Goal: Task Accomplishment & Management: Use online tool/utility

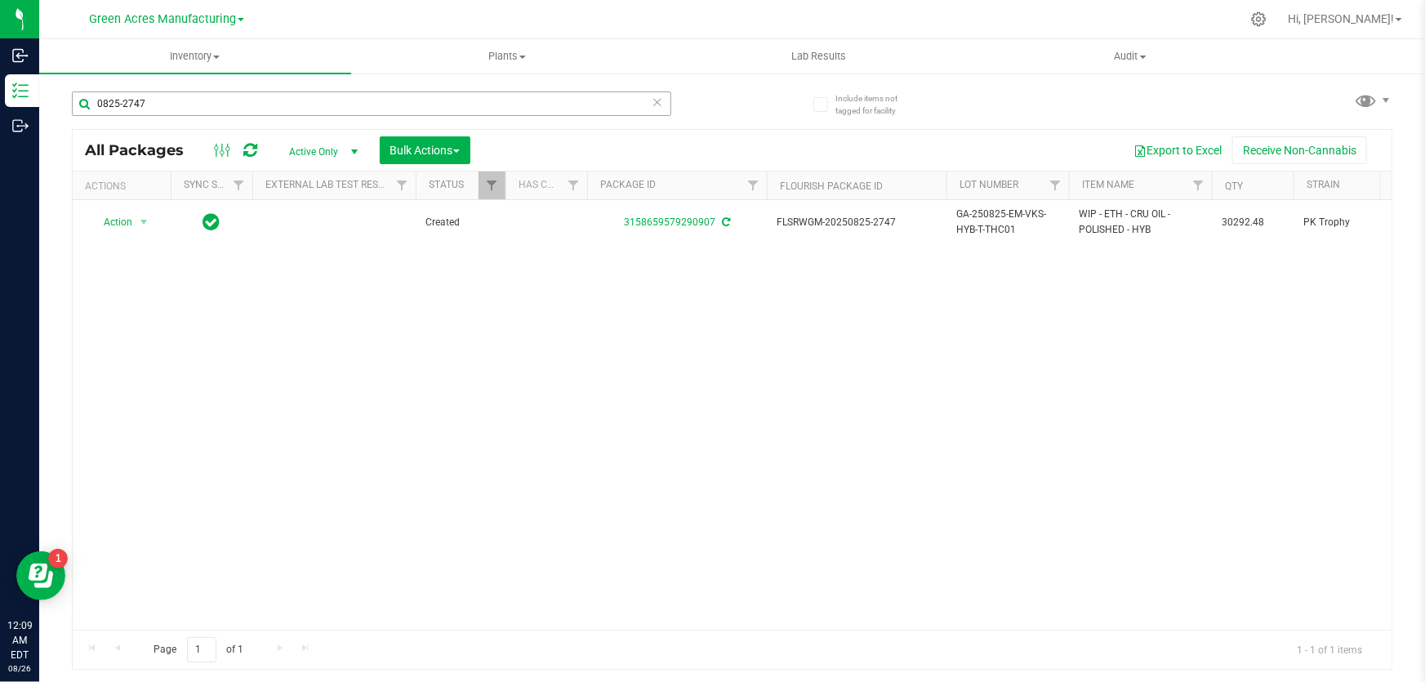
drag, startPoint x: 149, startPoint y: 97, endPoint x: 76, endPoint y: 97, distance: 72.7
click at [76, 97] on input "0825-2747" at bounding box center [371, 103] width 599 height 25
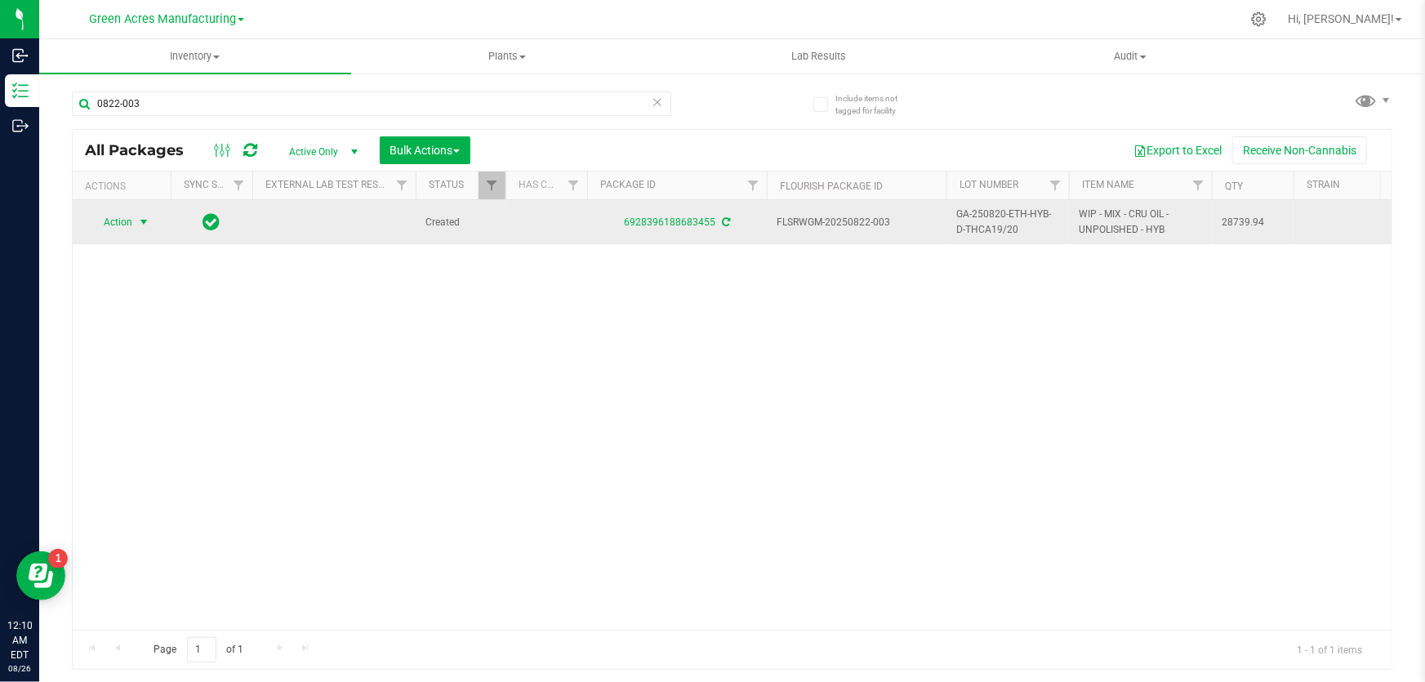
type input "0822-003"
click at [144, 217] on span "select" at bounding box center [143, 222] width 13 height 13
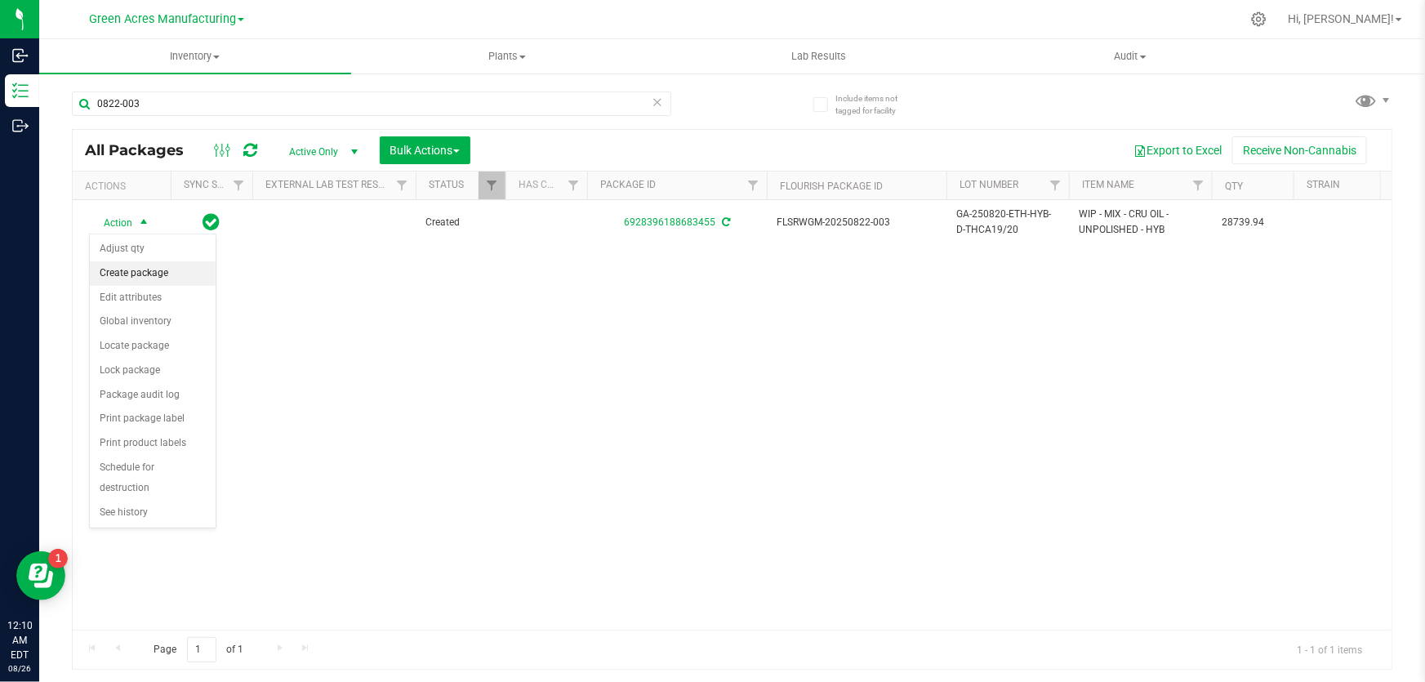
click at [163, 270] on li "Create package" at bounding box center [153, 273] width 126 height 25
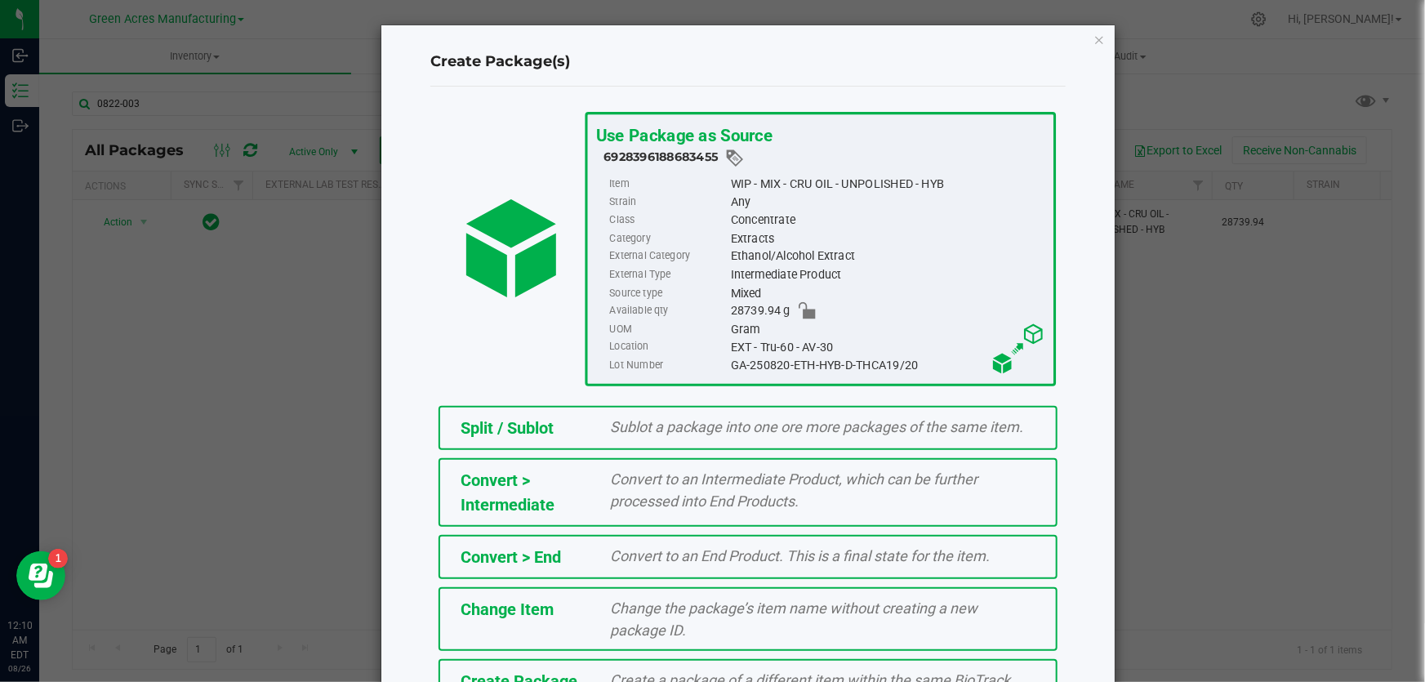
scroll to position [112, 0]
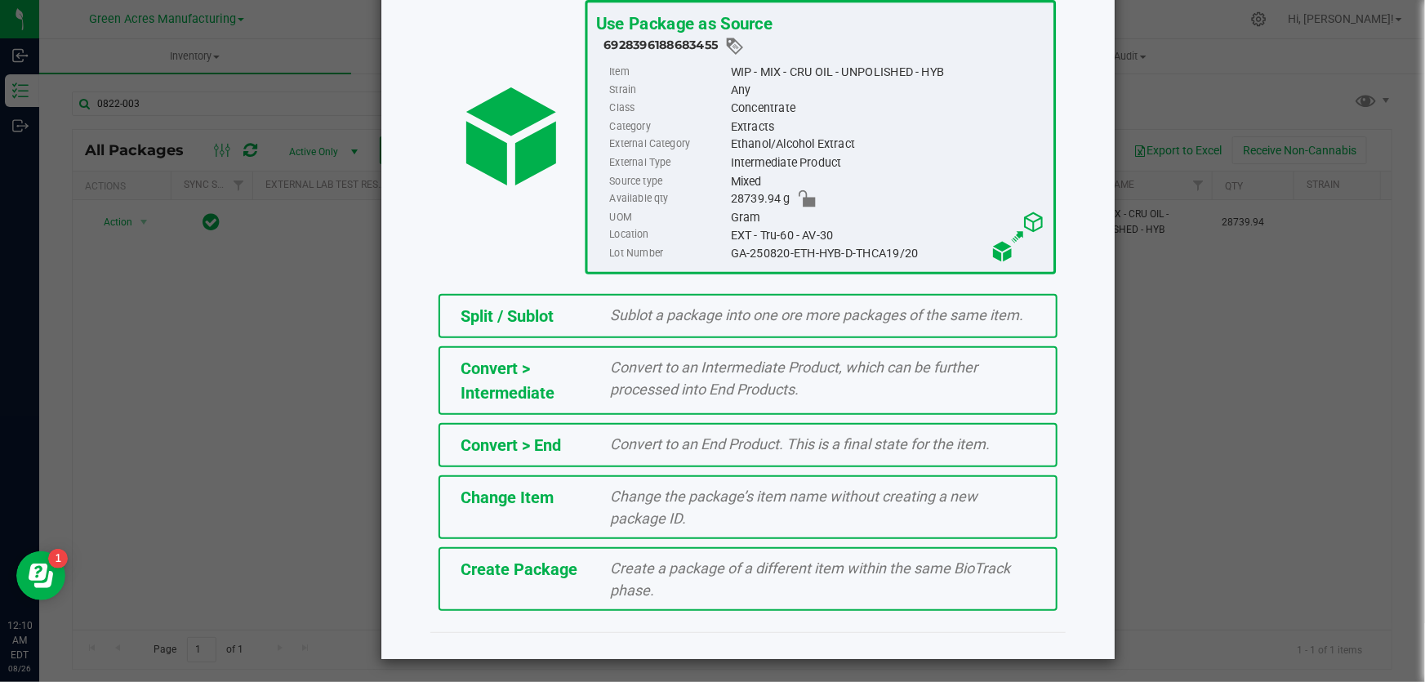
click at [568, 573] on span "Create Package" at bounding box center [519, 569] width 117 height 20
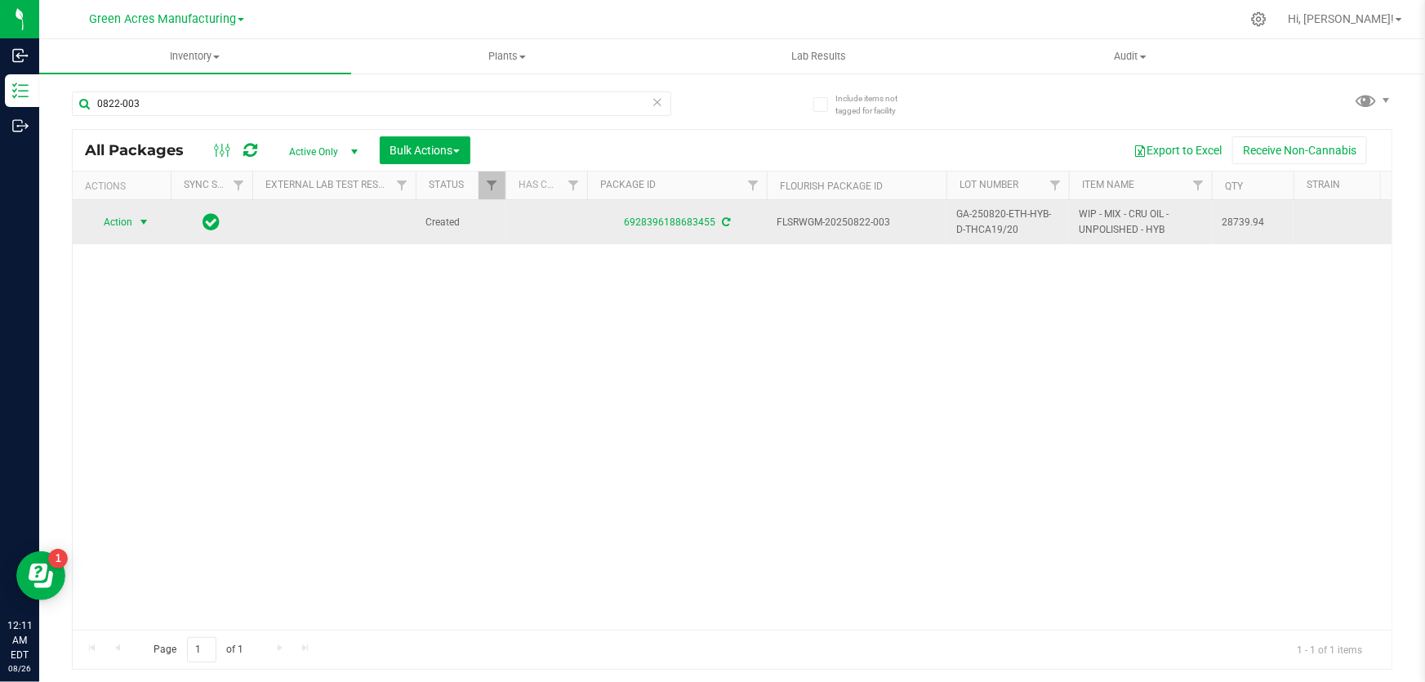
click at [149, 222] on span "select" at bounding box center [143, 222] width 13 height 13
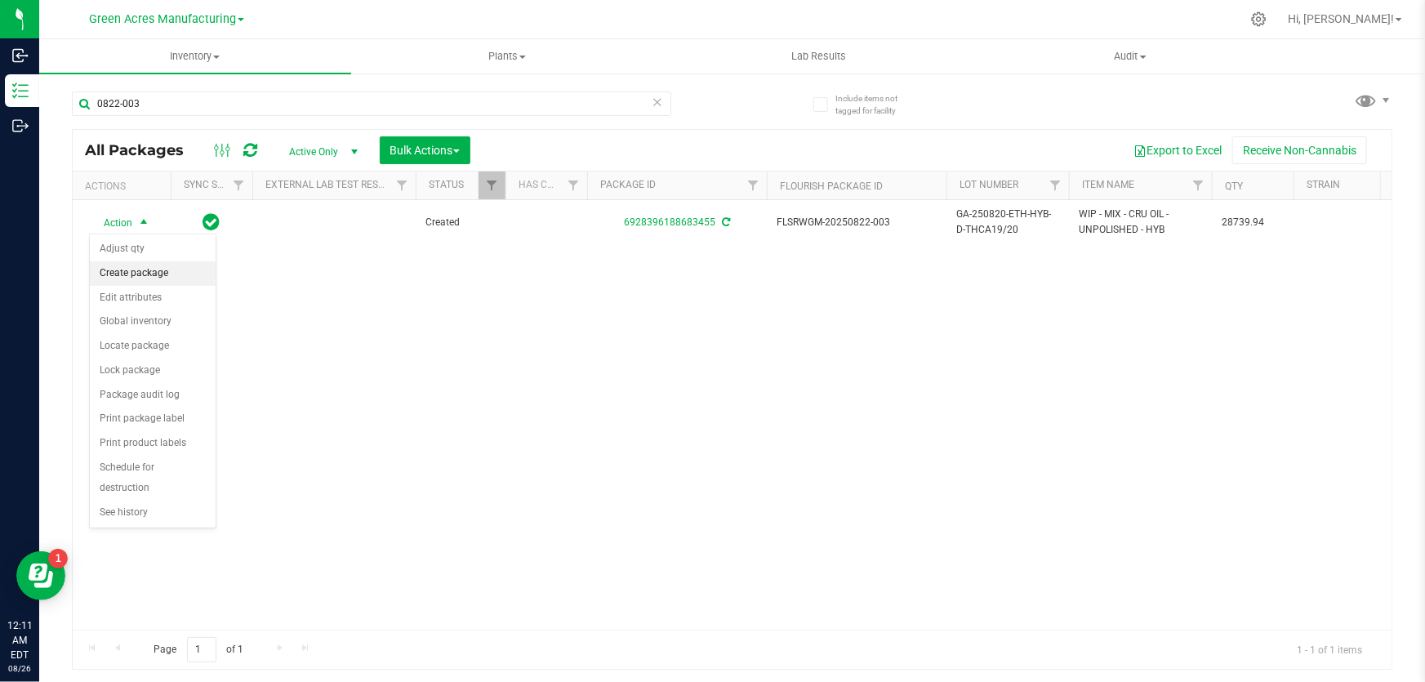
click at [147, 267] on li "Create package" at bounding box center [153, 273] width 126 height 25
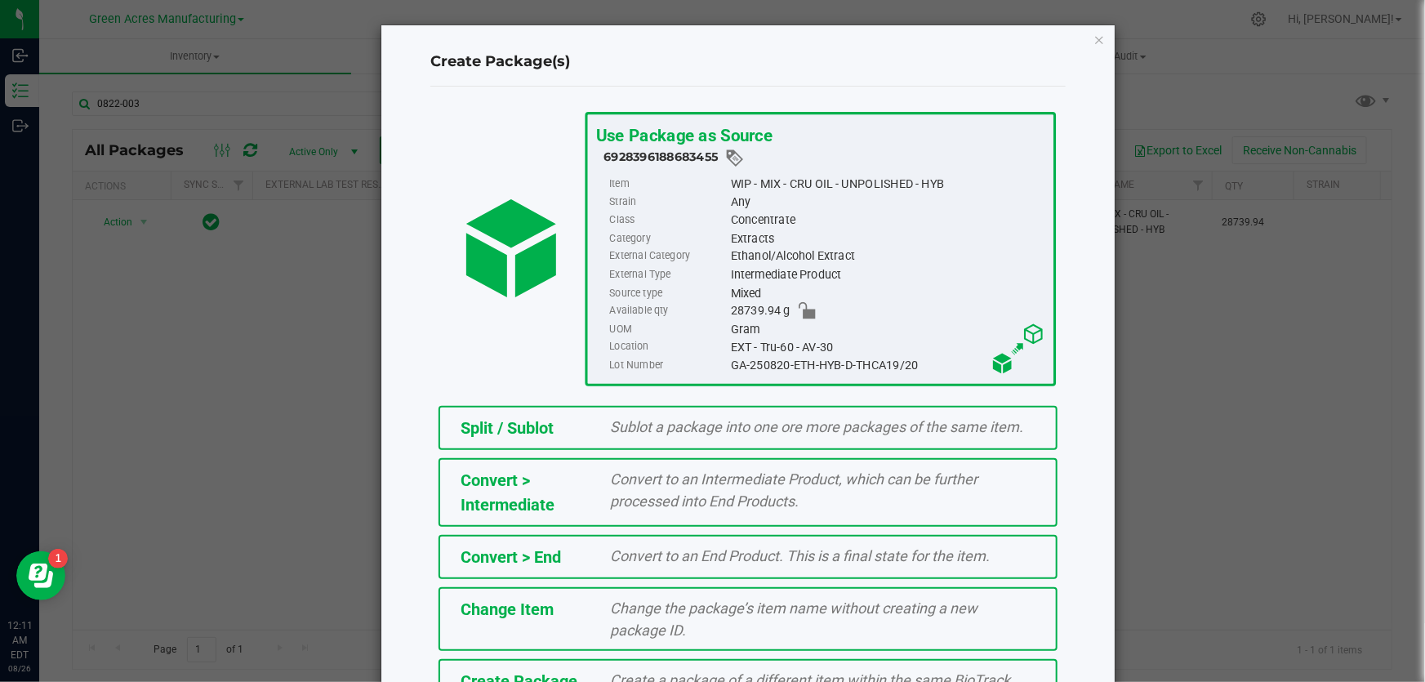
scroll to position [112, 0]
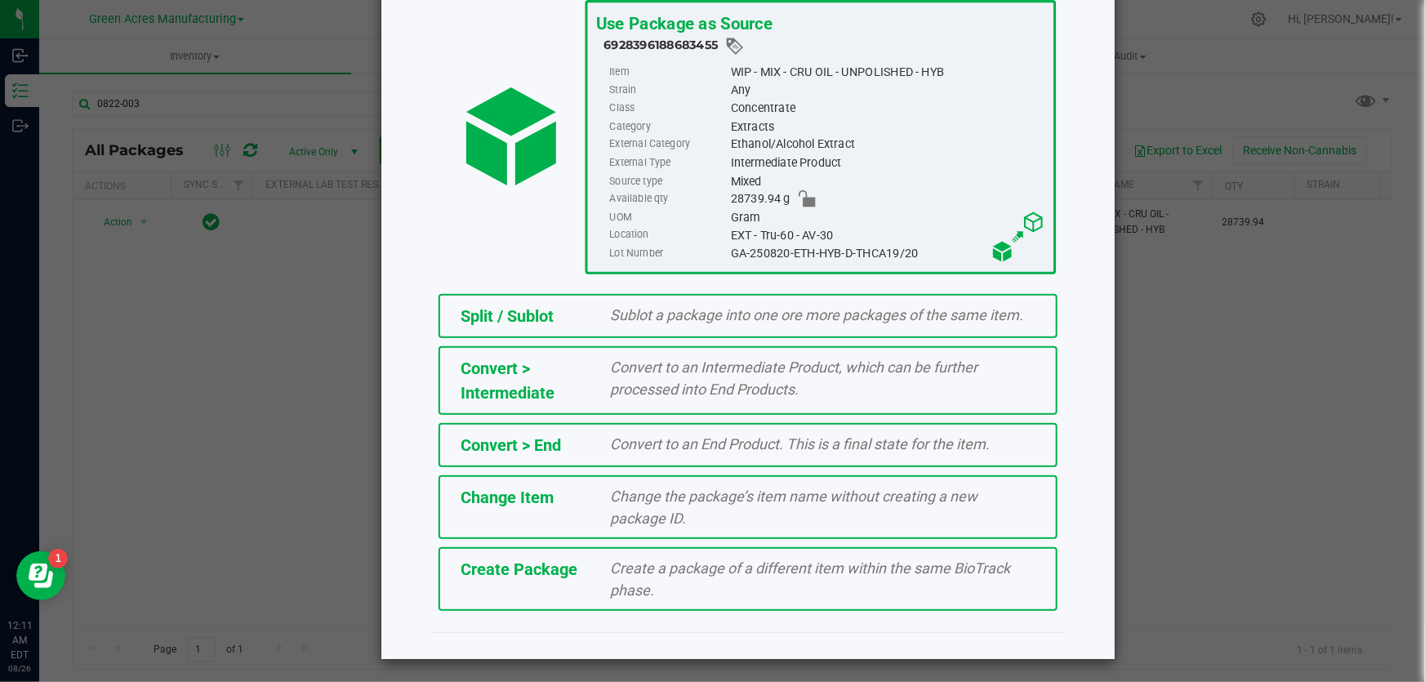
click at [599, 579] on div "Create a package of a different item within the same BioTrack phase." at bounding box center [824, 579] width 450 height 44
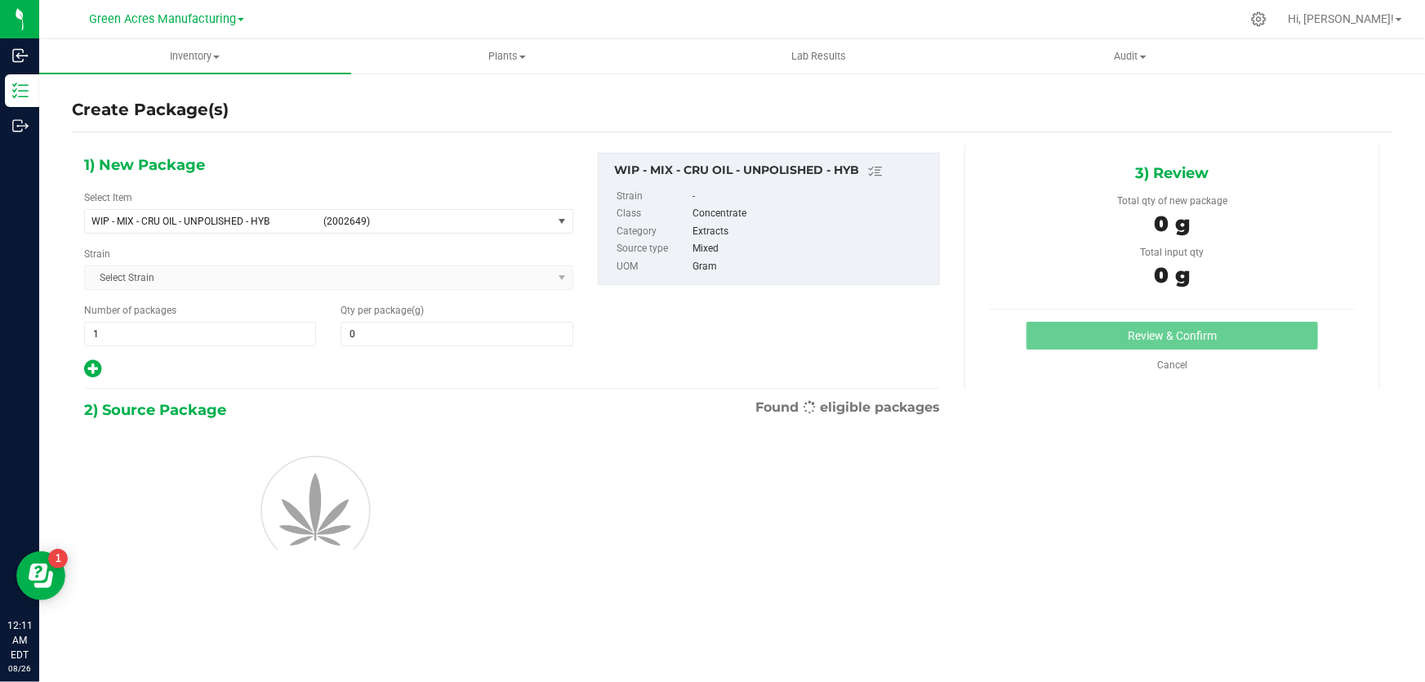
type input "0.0000"
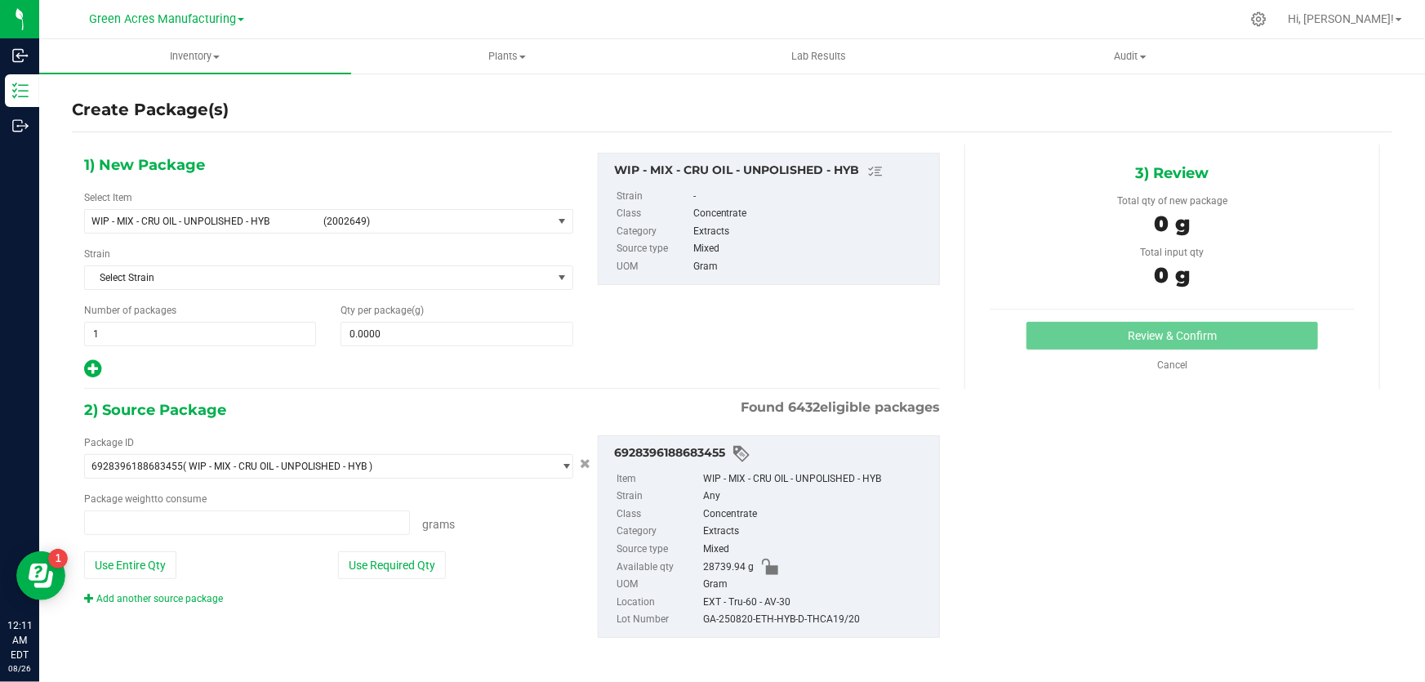
type input "0.0000 g"
click at [568, 225] on span "WIP - MIX - CRU OIL - UNPOLISHED - HYB (2002649)" at bounding box center [328, 221] width 489 height 25
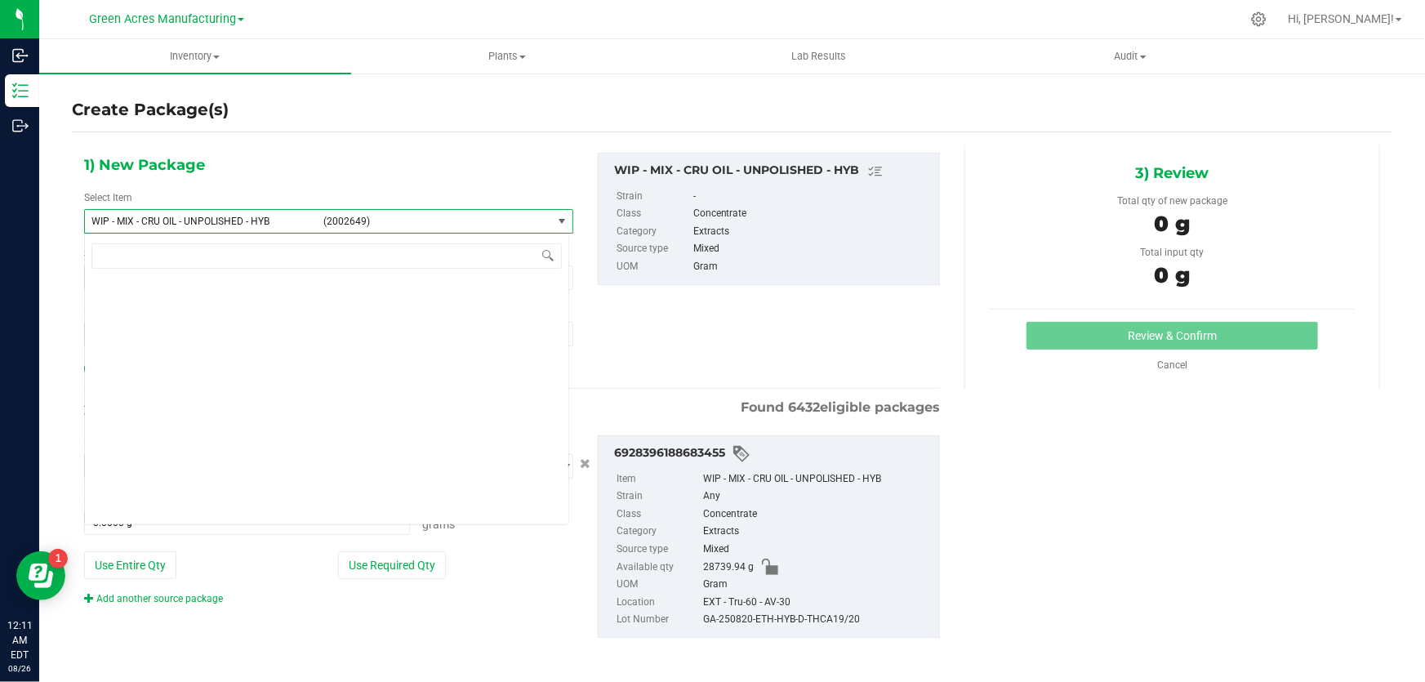
scroll to position [463427, 0]
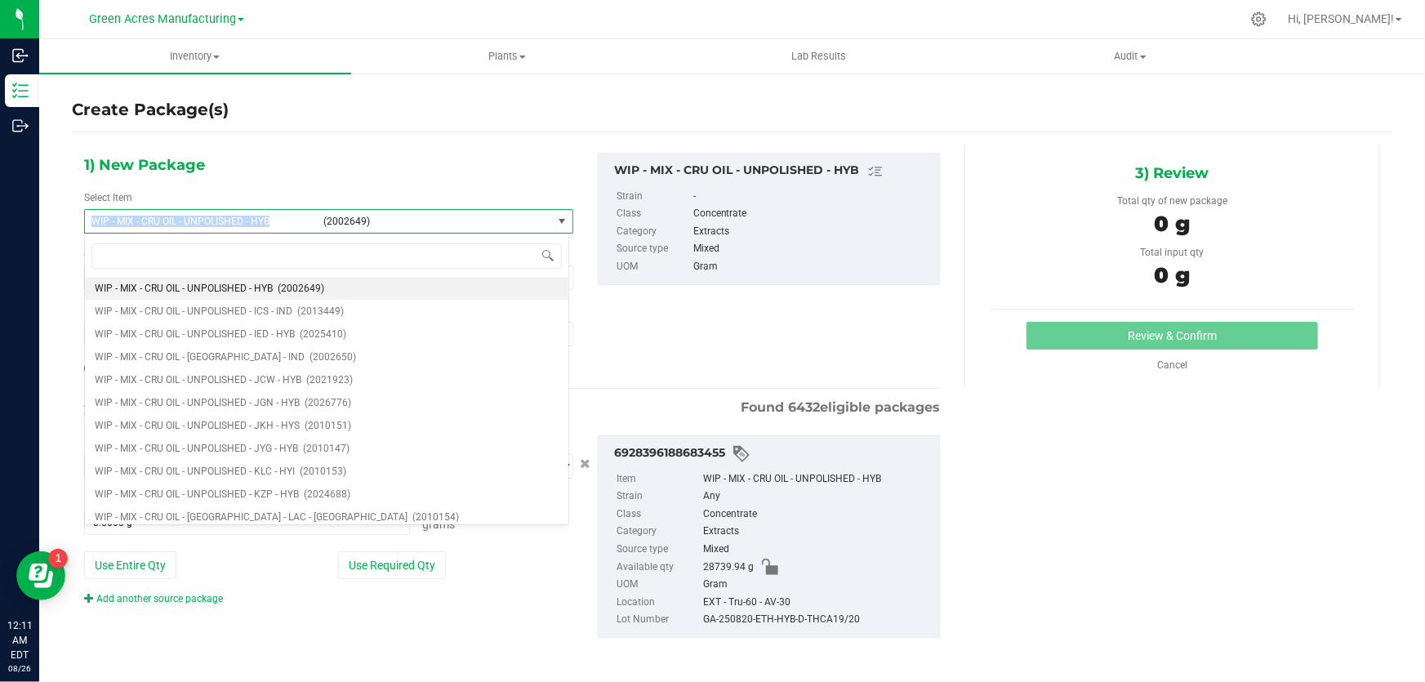
drag, startPoint x: 272, startPoint y: 221, endPoint x: 68, endPoint y: 228, distance: 204.3
click at [68, 228] on div "Create Package(s) 1) New Package Select Item WIP - MIX - CRU OIL - UNPOLISHED -…" at bounding box center [732, 327] width 1386 height 510
copy span "WIP - MIX - CRU OIL - UNPOLISHED - HYB"
click at [403, 255] on input at bounding box center [326, 255] width 470 height 25
paste input "WIP - MIX - CRU OIL - UNPOLISHED - HYB"
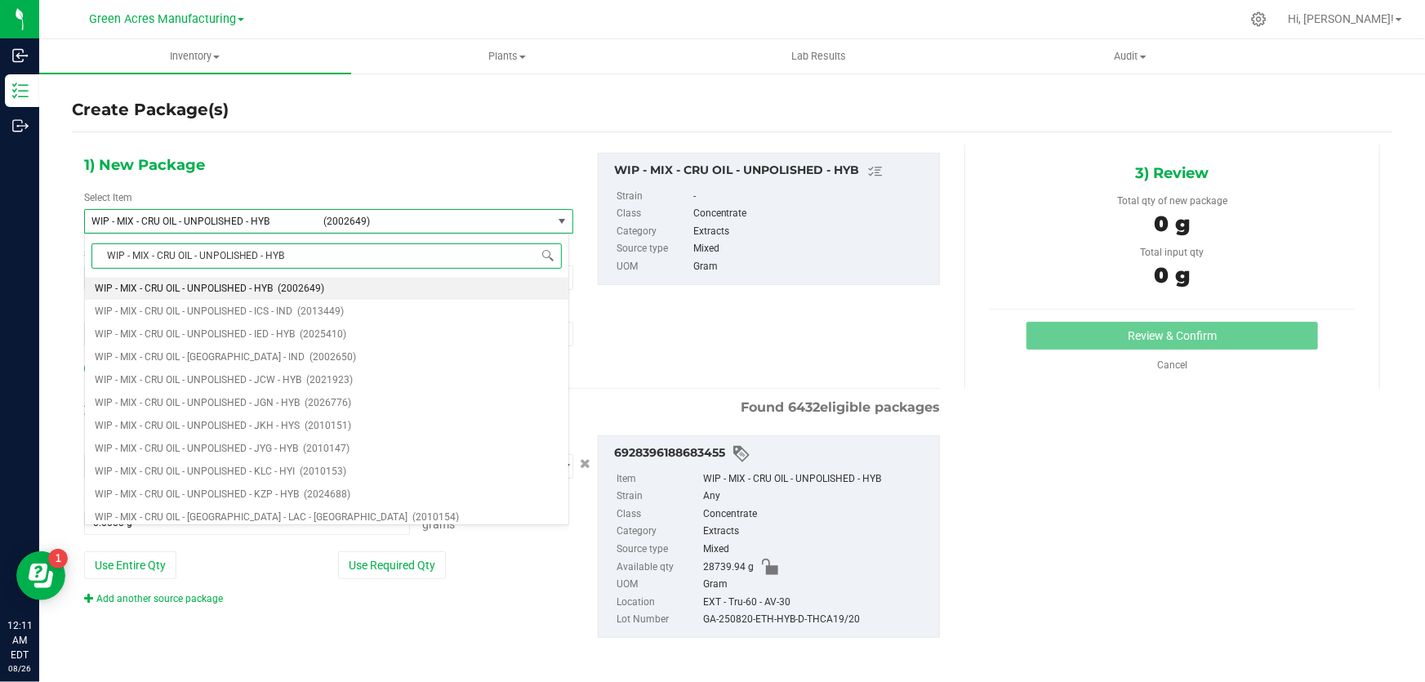
scroll to position [0, 0]
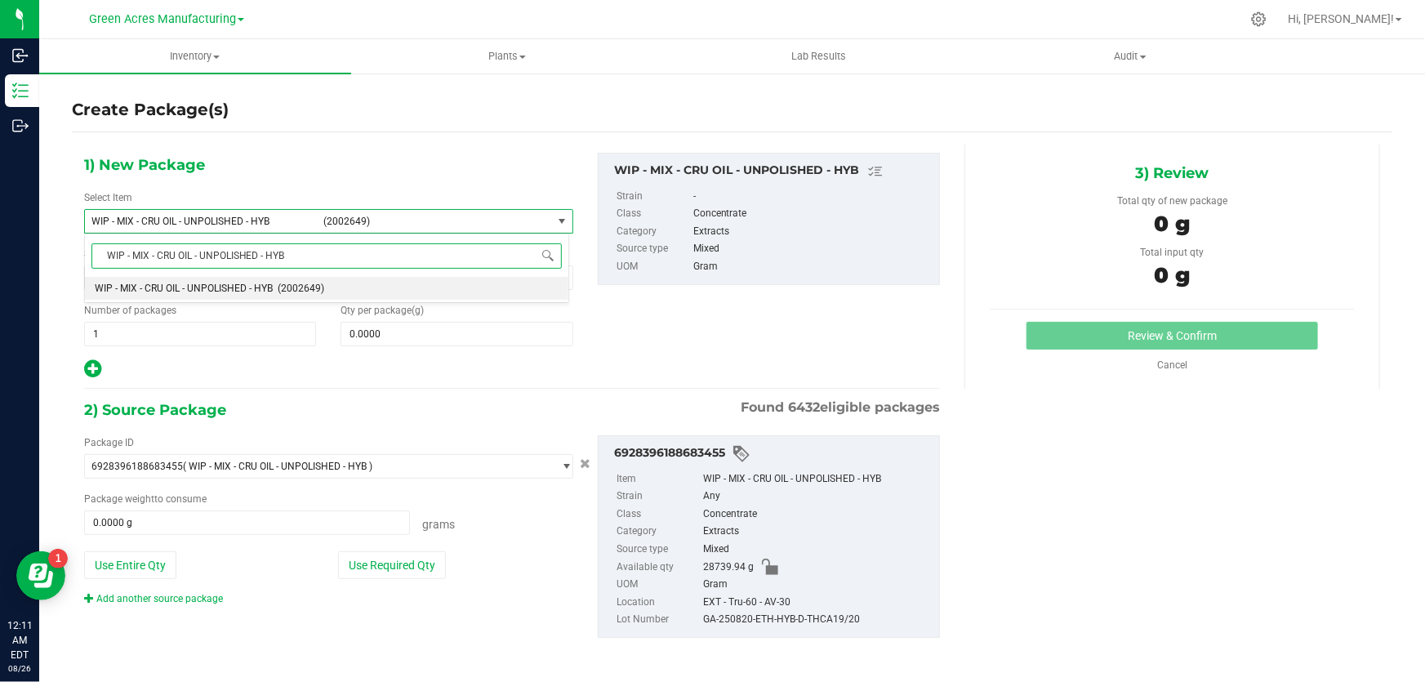
click at [218, 258] on input "WIP - MIX - CRU OIL - UNPOLISHED - HYB" at bounding box center [326, 255] width 470 height 25
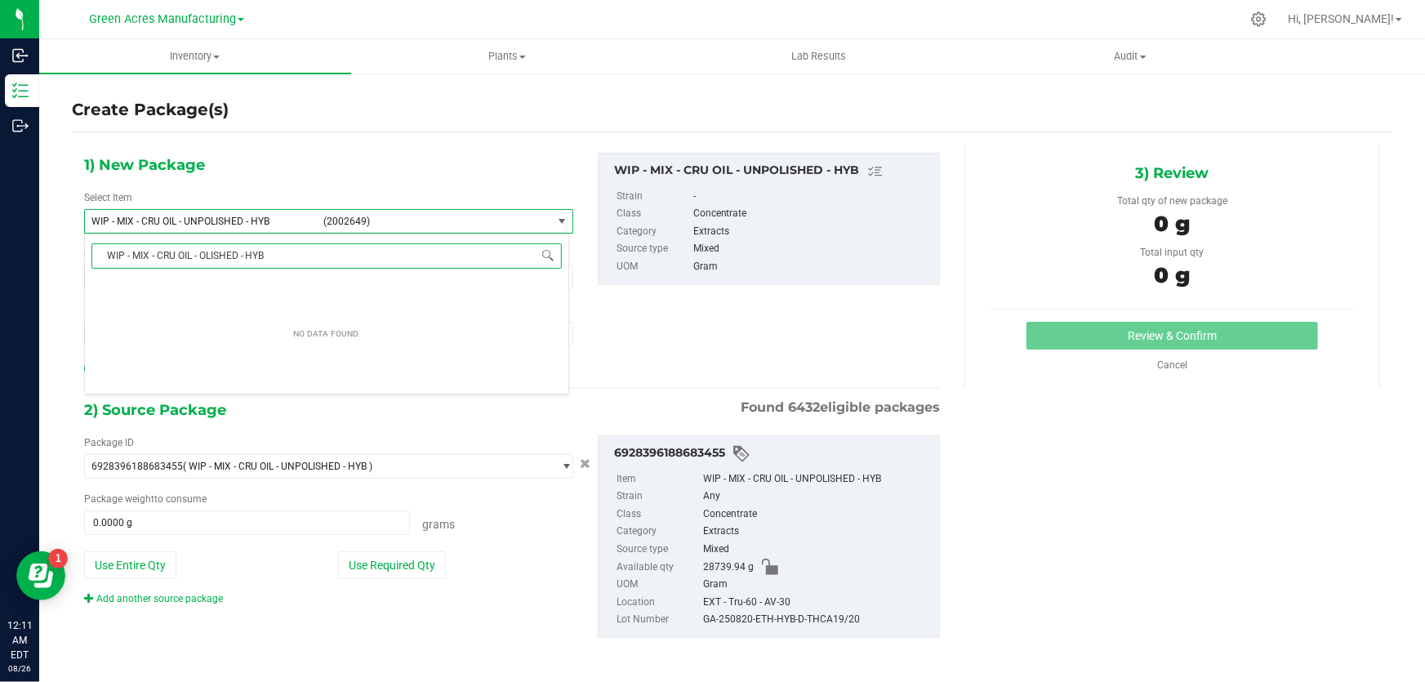
type input "WIP - MIX - CRU OIL - pOLISHED - HYB"
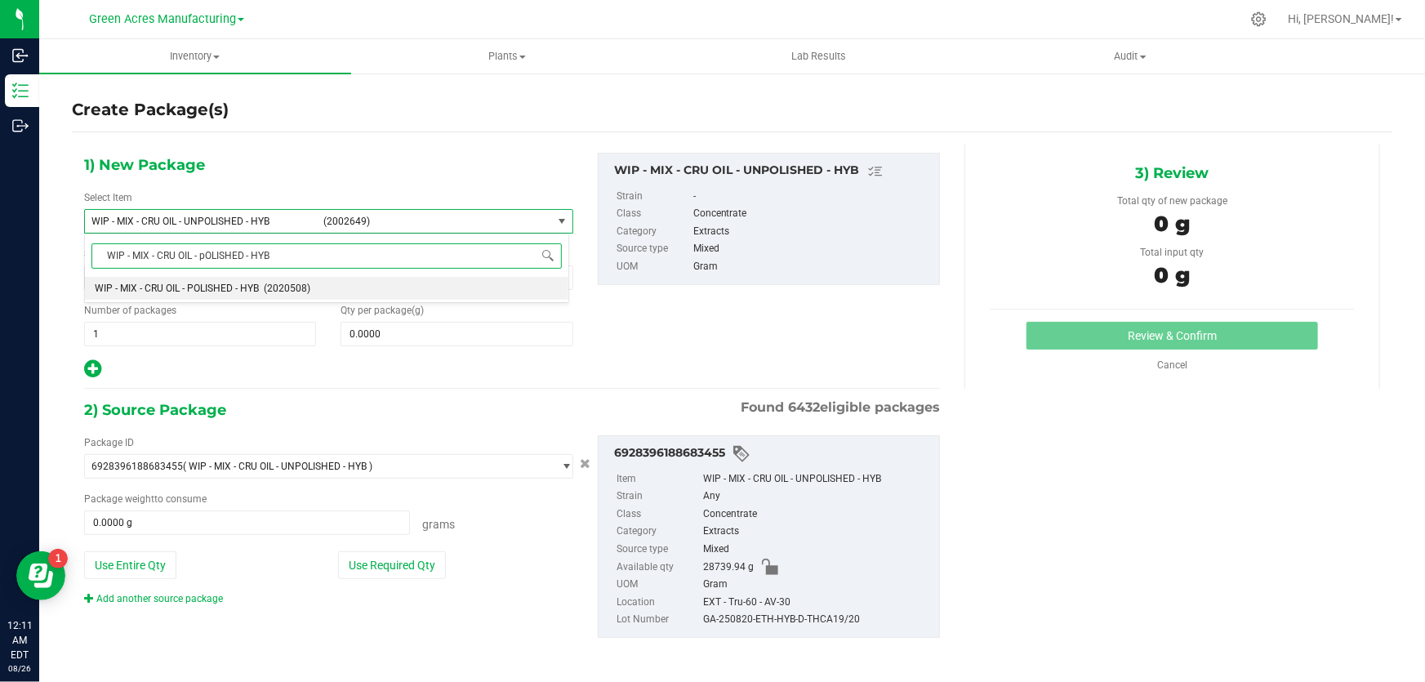
click at [212, 283] on span "WIP - MIX - CRU OIL - POLISHED - HYB" at bounding box center [177, 288] width 164 height 11
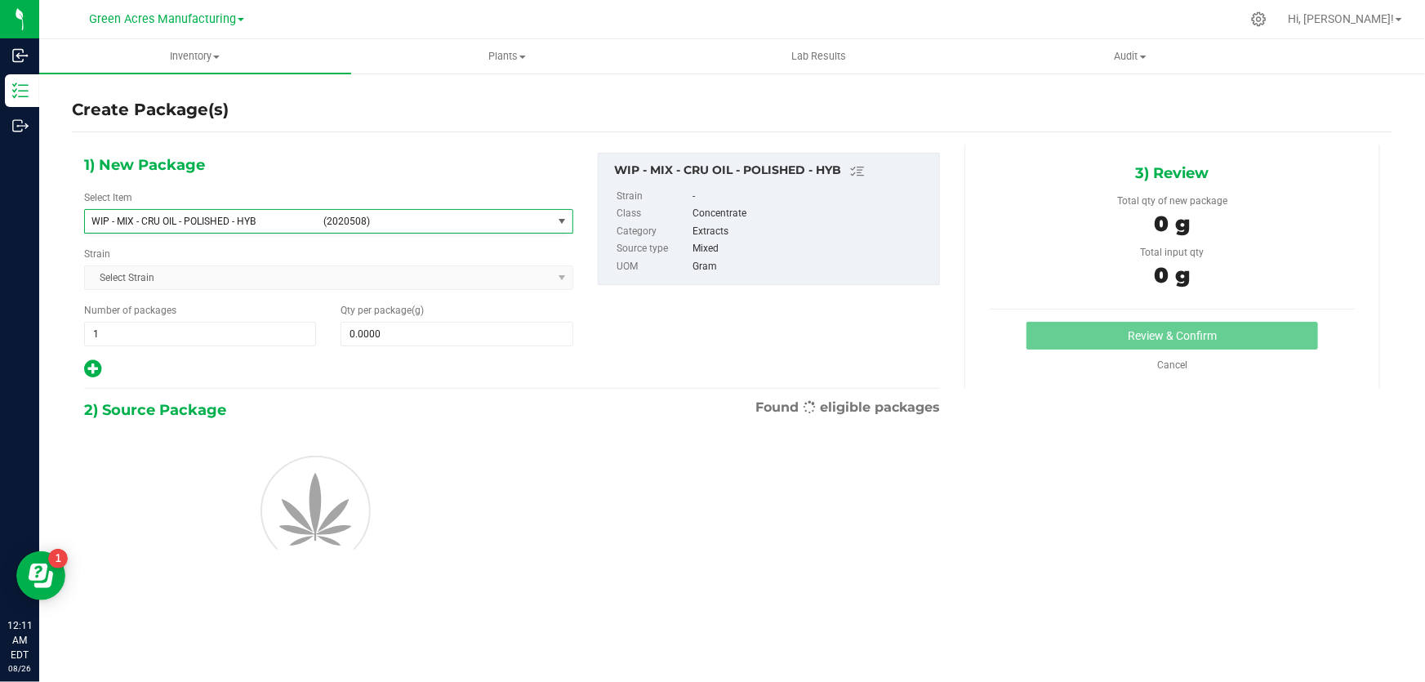
type input "0.0000"
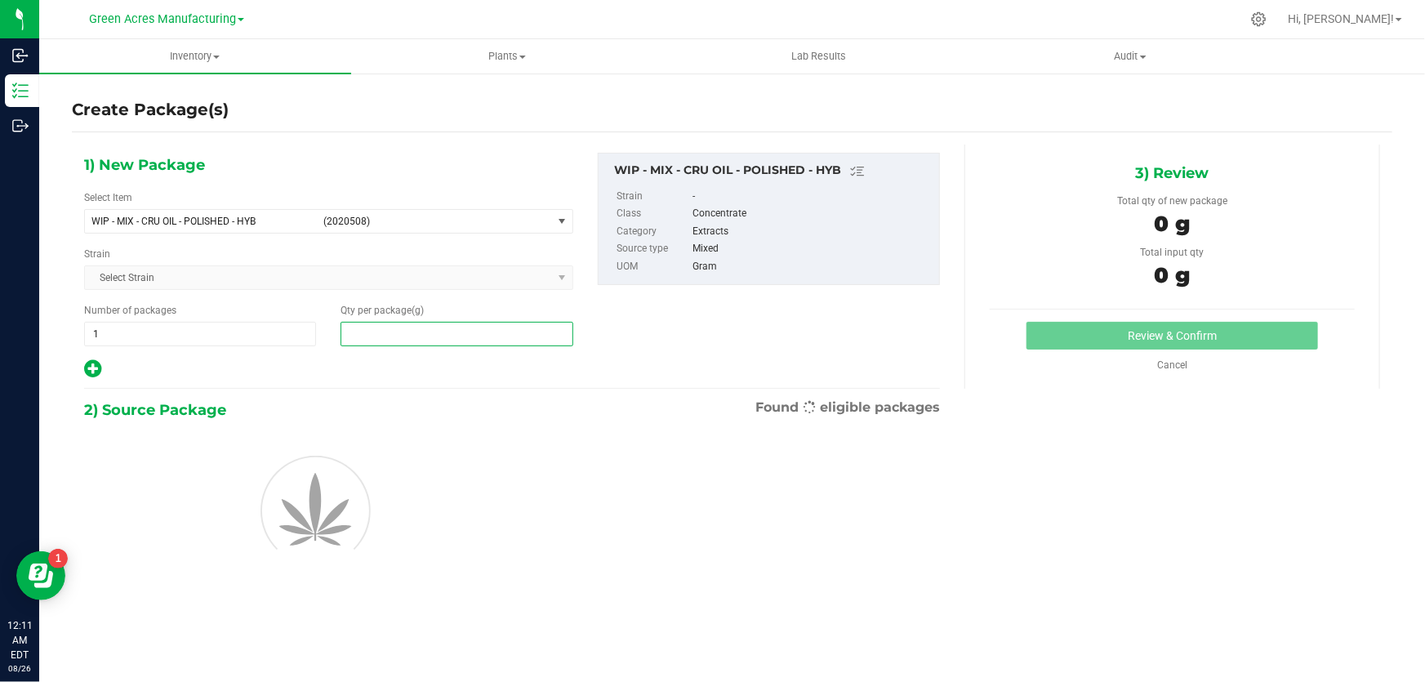
click at [466, 337] on span at bounding box center [457, 334] width 232 height 25
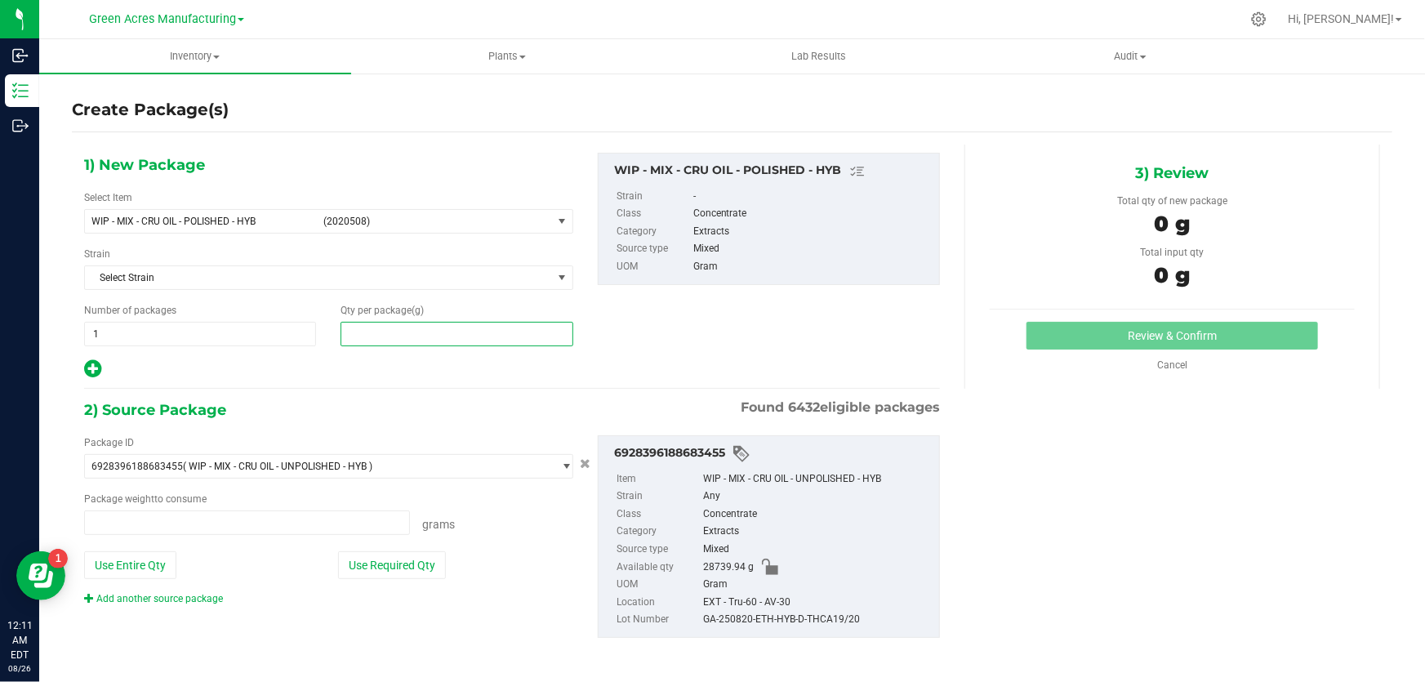
type input "0.0000 g"
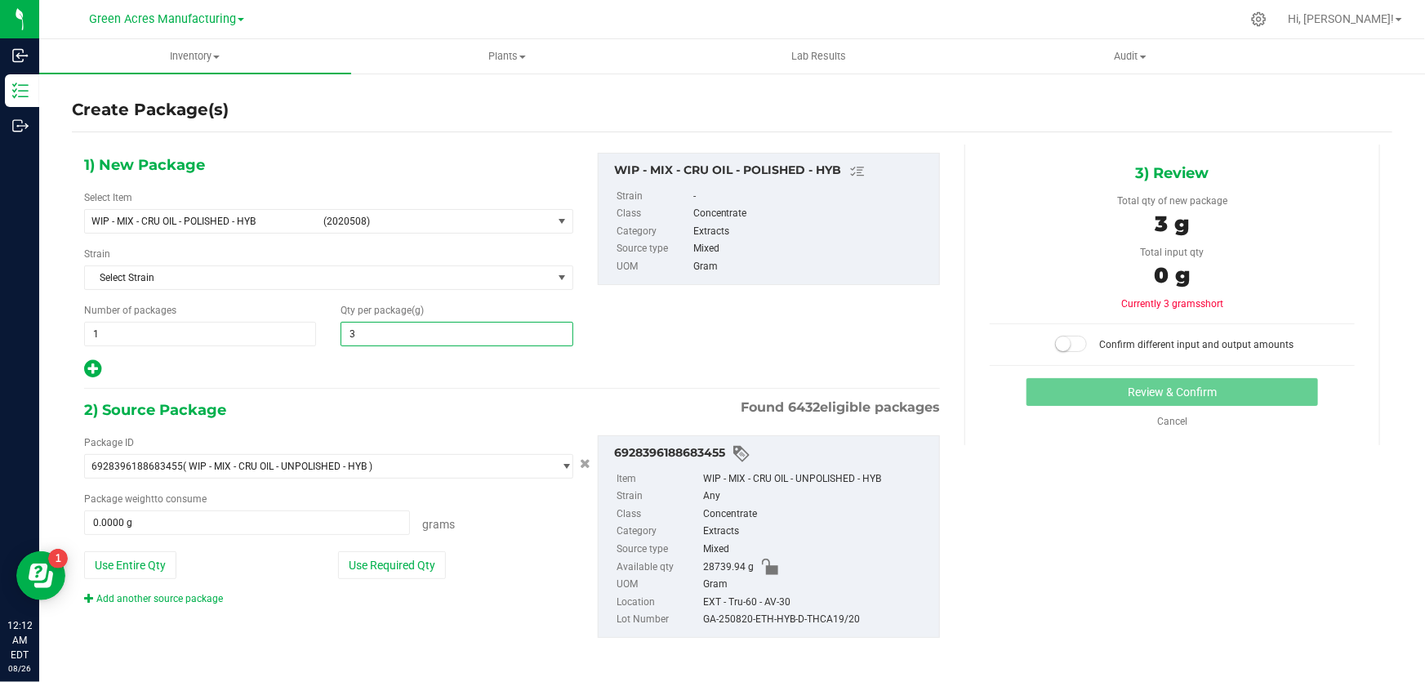
type input "30"
type input "30.0000"
click at [408, 335] on span "30.0000 30" at bounding box center [457, 334] width 232 height 25
type input "30461.1"
type input "30,461.1000"
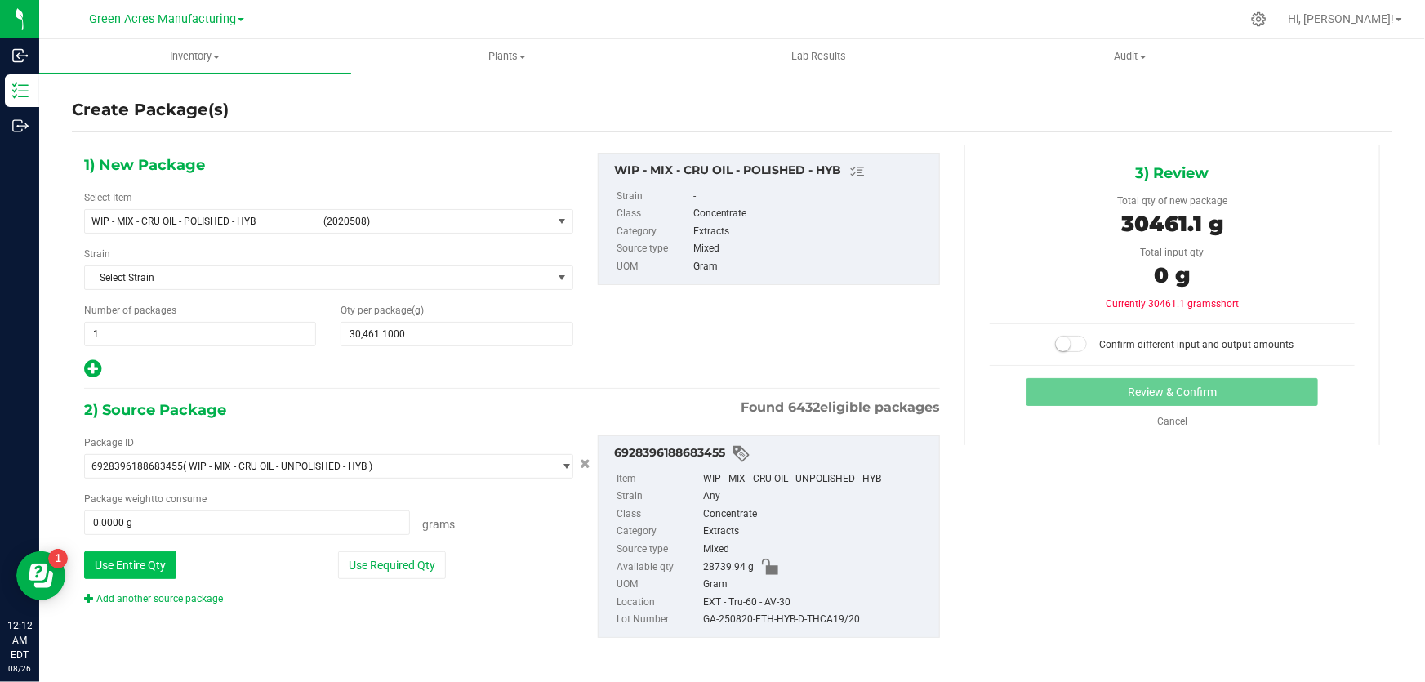
click at [136, 566] on button "Use Entire Qty" at bounding box center [130, 565] width 92 height 28
type input "28739.9400 g"
click at [467, 327] on span "30,461.1000 30461.1" at bounding box center [457, 334] width 232 height 25
click at [1062, 347] on small at bounding box center [1063, 343] width 15 height 15
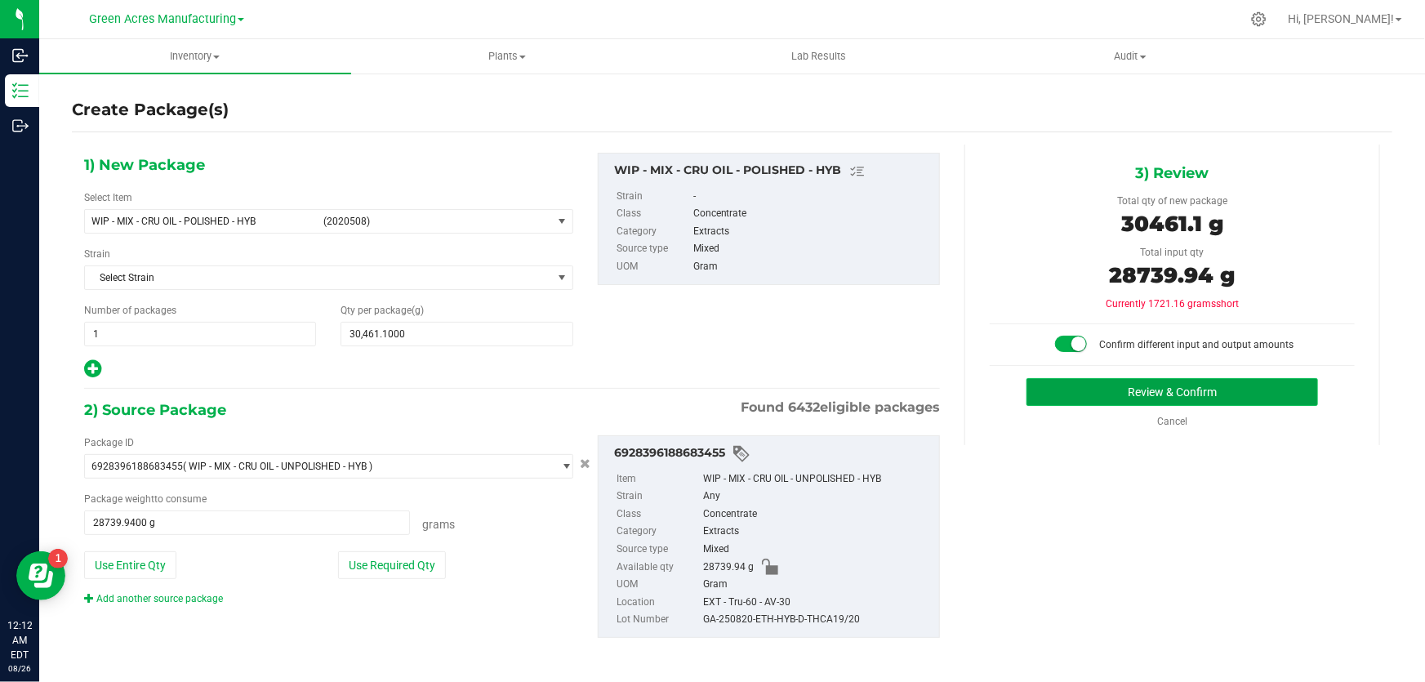
click at [1134, 392] on button "Review & Confirm" at bounding box center [1173, 392] width 292 height 28
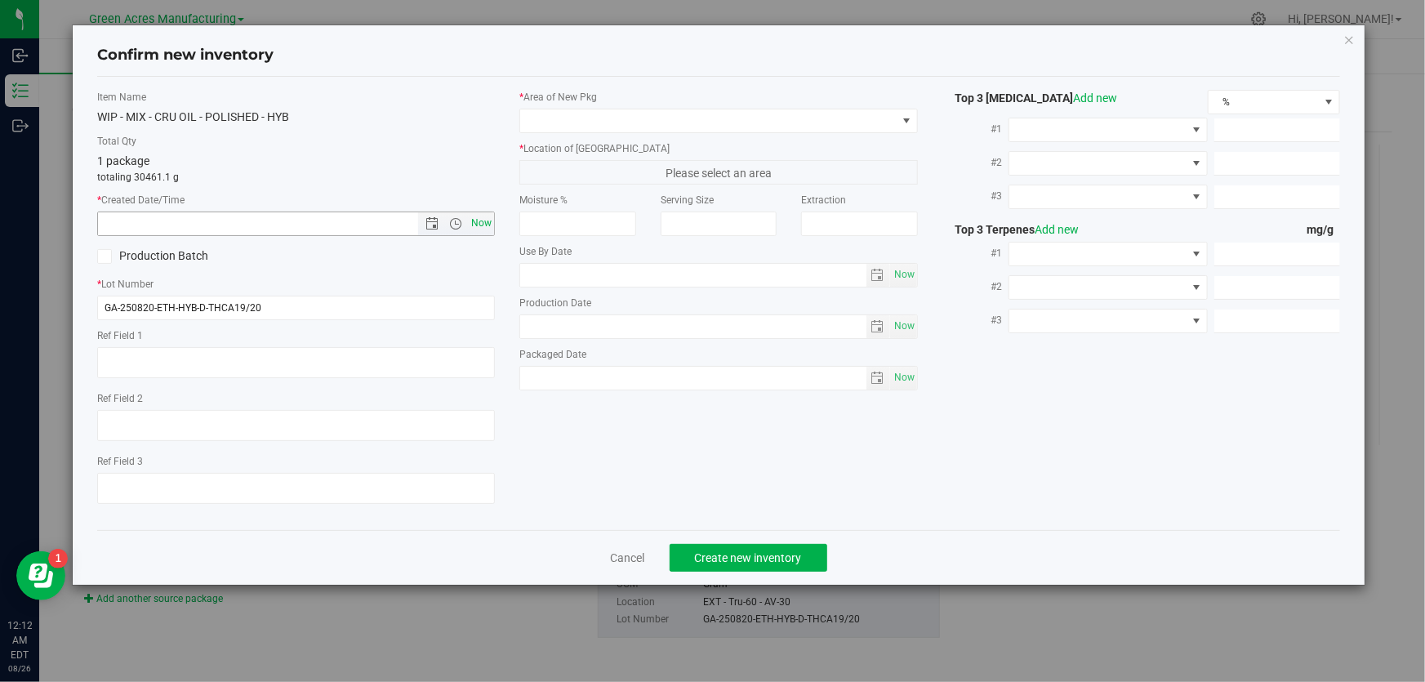
click at [481, 222] on span "Now" at bounding box center [482, 224] width 28 height 24
type input "8/26/2025 12:12 AM"
click at [333, 302] on input "GA-250820-ETH-HYB-D-THCA19/20" at bounding box center [296, 308] width 398 height 25
type input "GA-250820-ETH-HYB-D-THCA19/20-A-J"
click at [891, 114] on span at bounding box center [708, 120] width 376 height 23
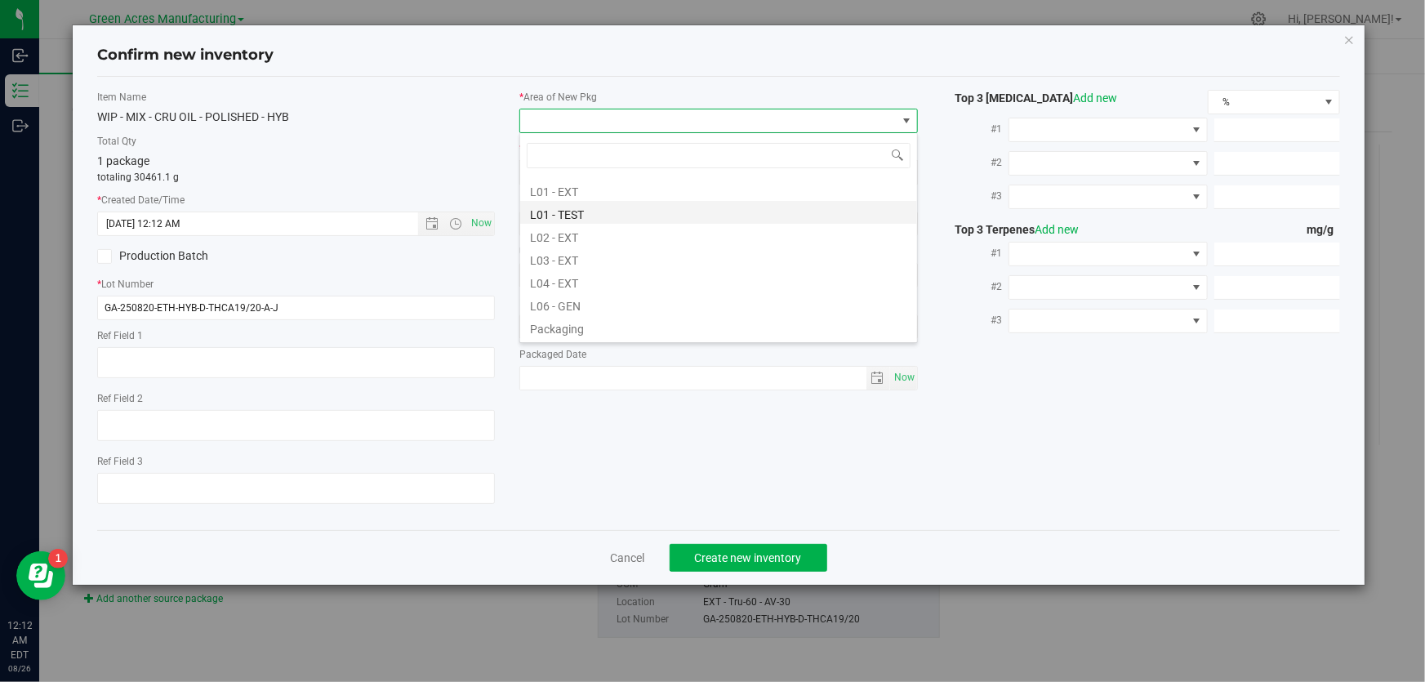
scroll to position [296, 0]
click at [580, 255] on li "L03 - EXT" at bounding box center [718, 257] width 397 height 23
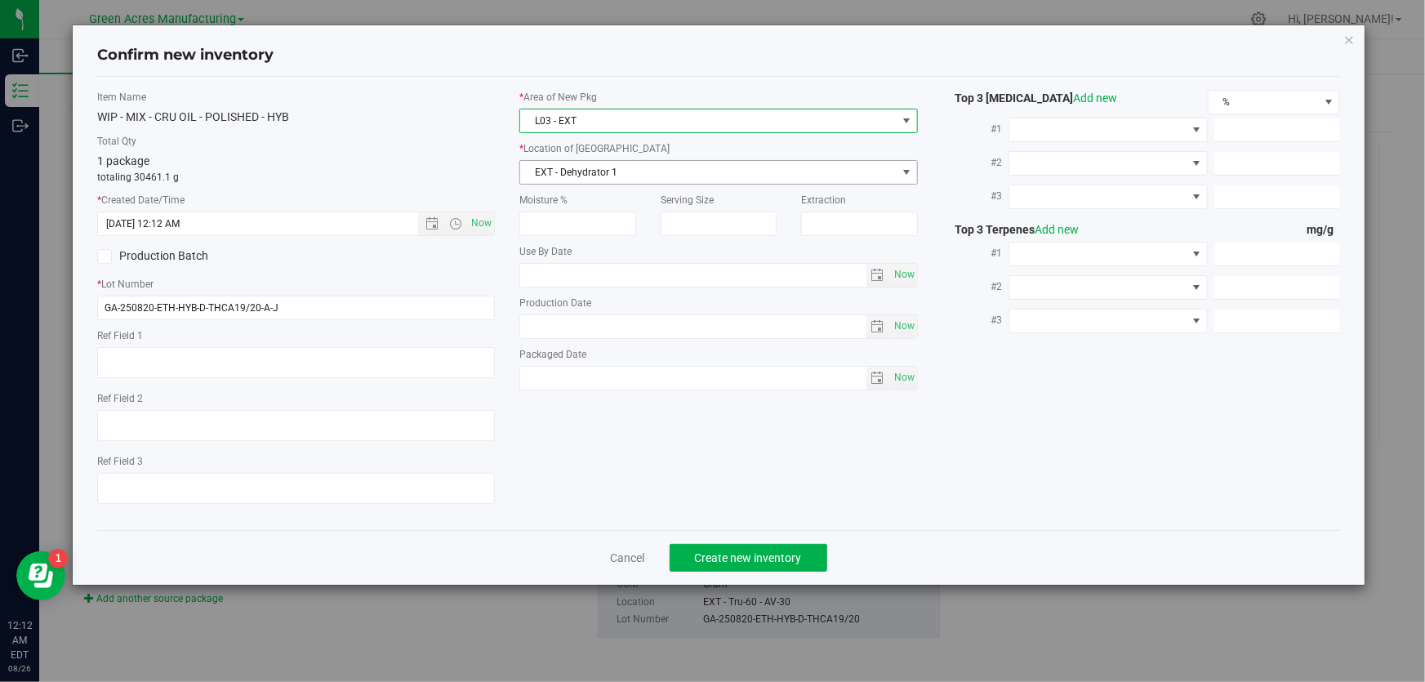
click at [911, 167] on span "select" at bounding box center [906, 172] width 13 height 13
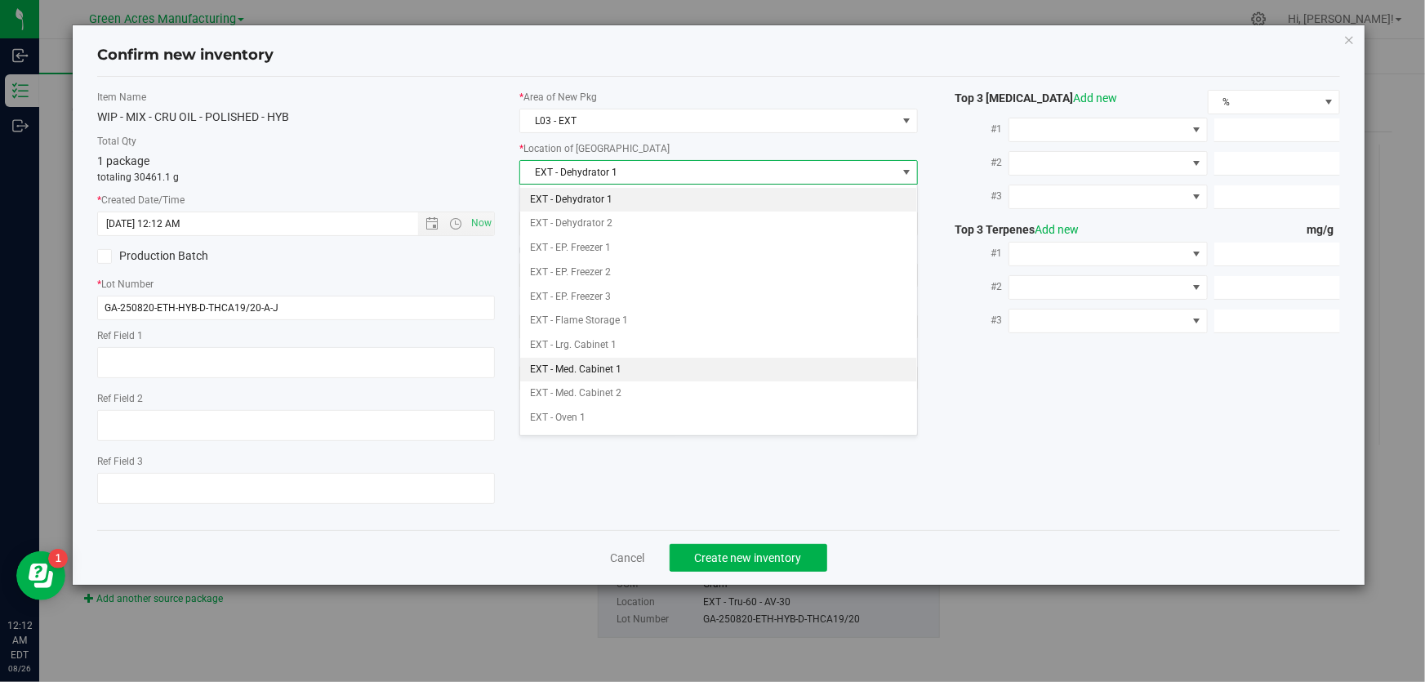
click at [637, 367] on li "EXT - Med. Cabinet 1" at bounding box center [718, 370] width 397 height 25
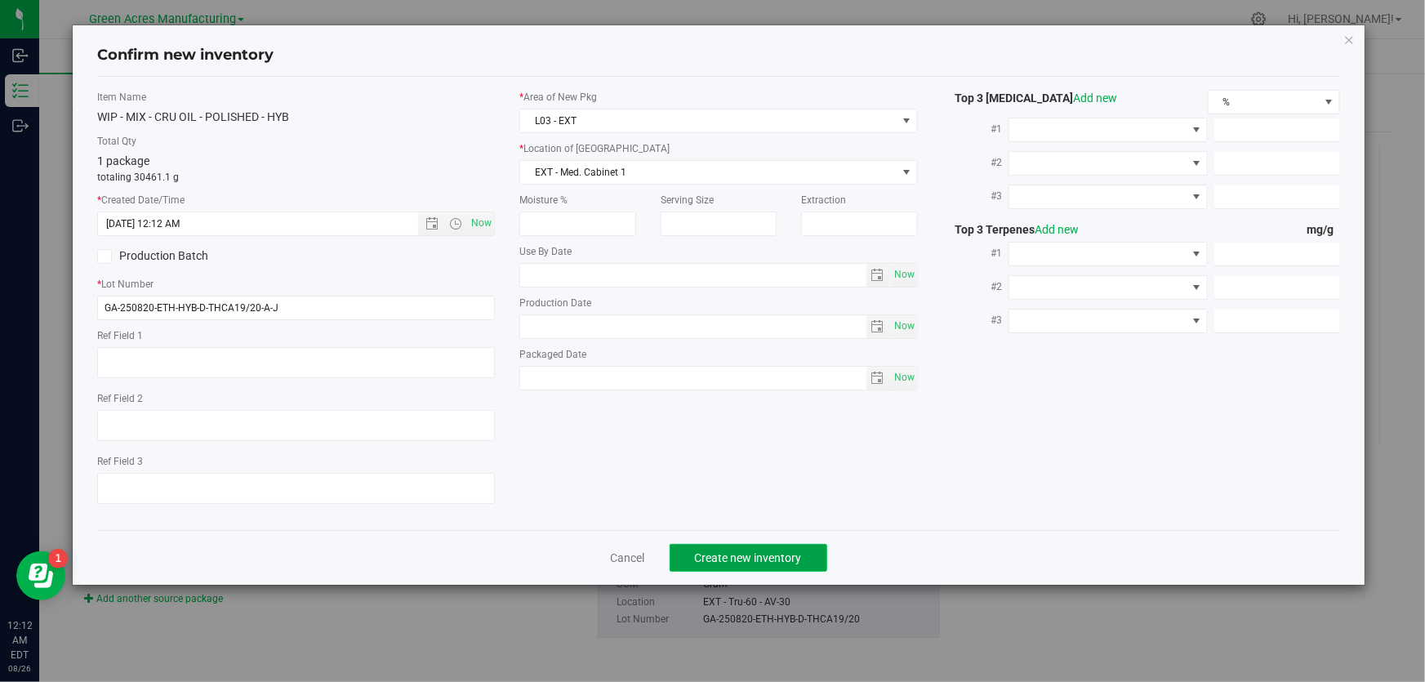
click at [764, 553] on span "Create new inventory" at bounding box center [748, 557] width 107 height 13
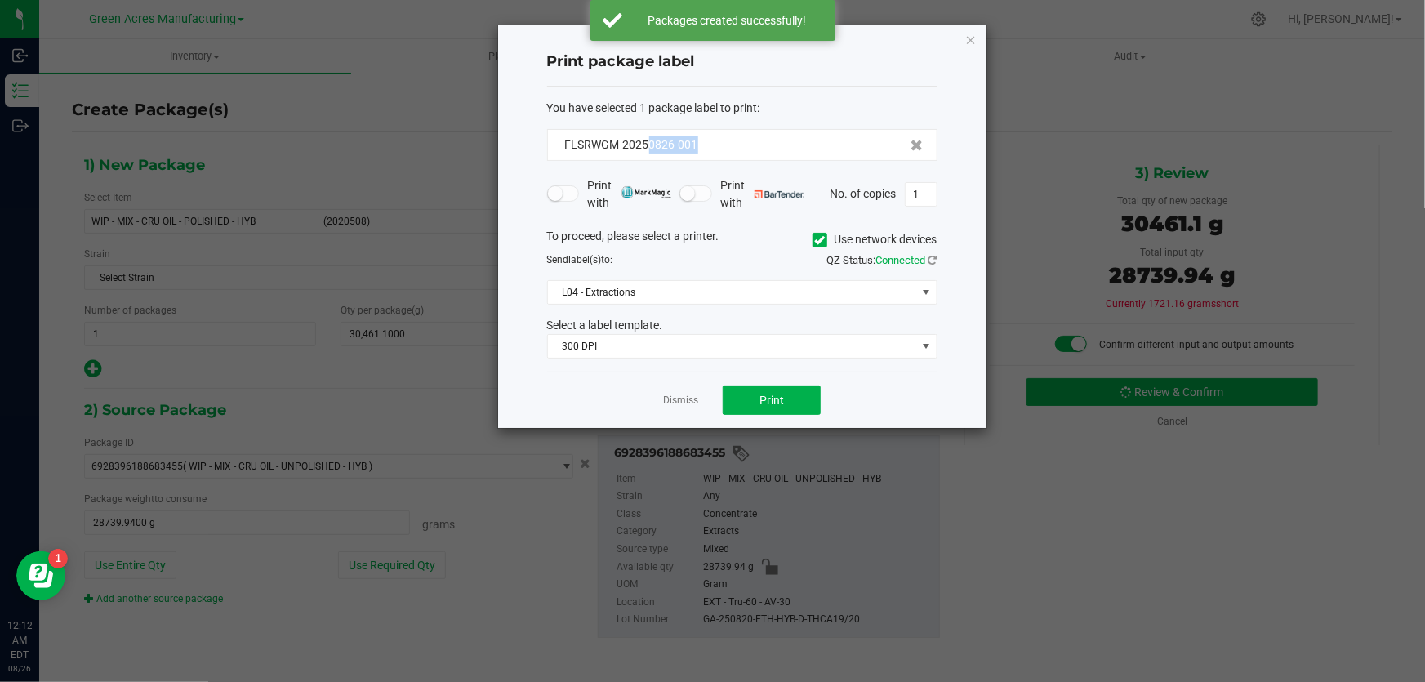
drag, startPoint x: 689, startPoint y: 150, endPoint x: 650, endPoint y: 154, distance: 39.4
click at [650, 154] on div "FLSRWGM-20250826-001" at bounding box center [742, 145] width 390 height 32
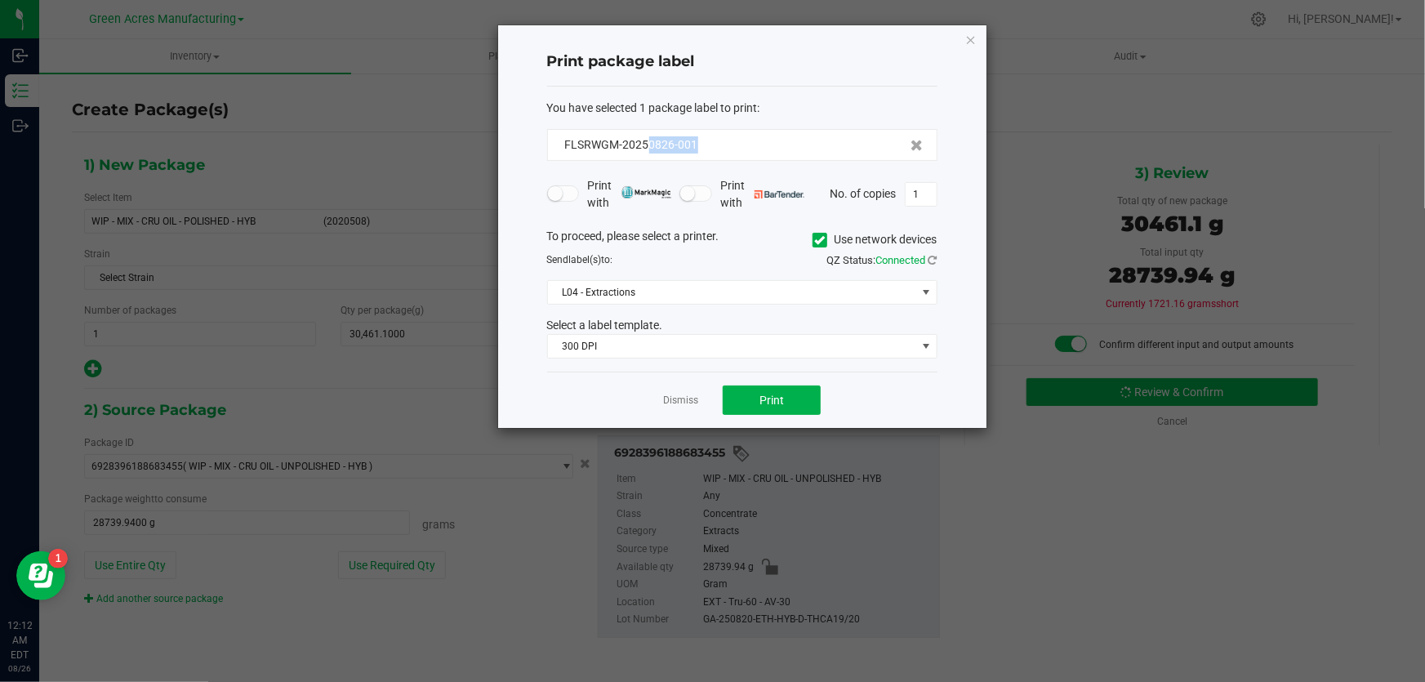
copy span "0826-001"
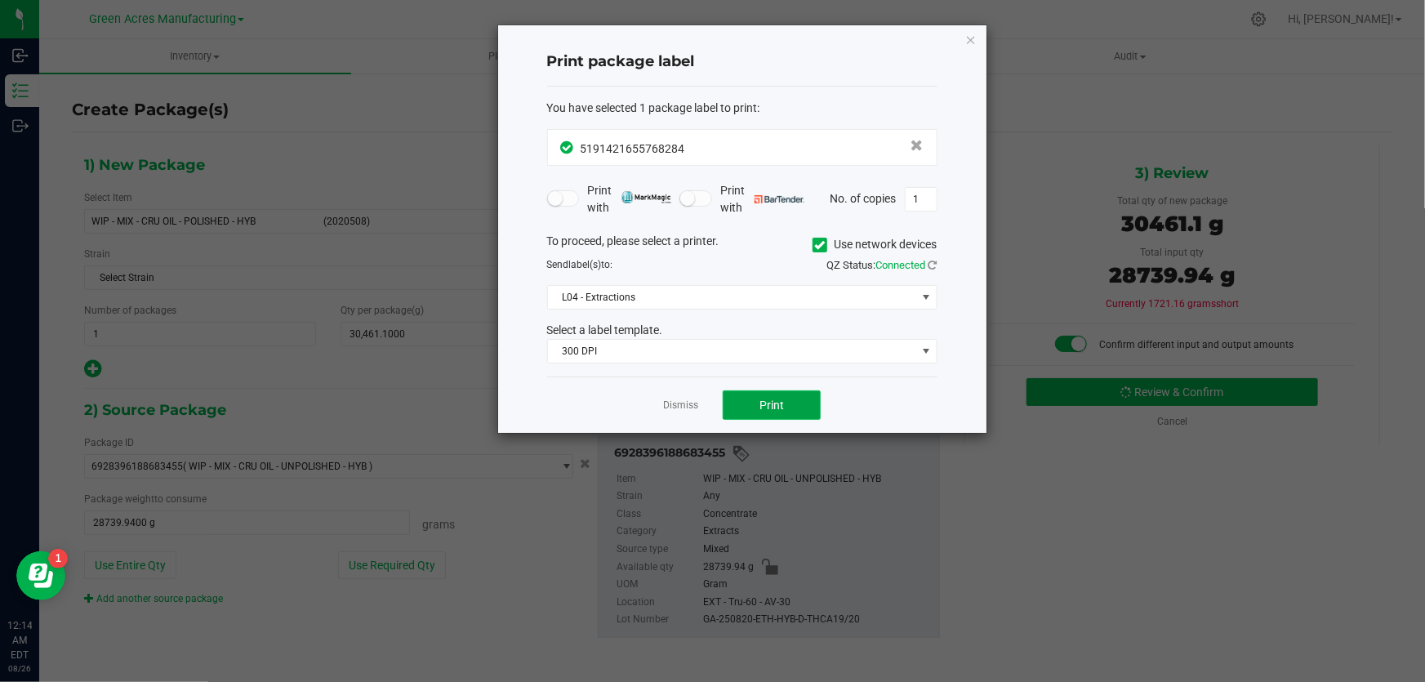
click at [763, 404] on span "Print" at bounding box center [772, 405] width 25 height 13
click at [923, 208] on input "1" at bounding box center [921, 199] width 31 height 23
type input "10"
click at [798, 404] on button "Print" at bounding box center [772, 404] width 98 height 29
click at [797, 404] on button "Print" at bounding box center [772, 404] width 98 height 29
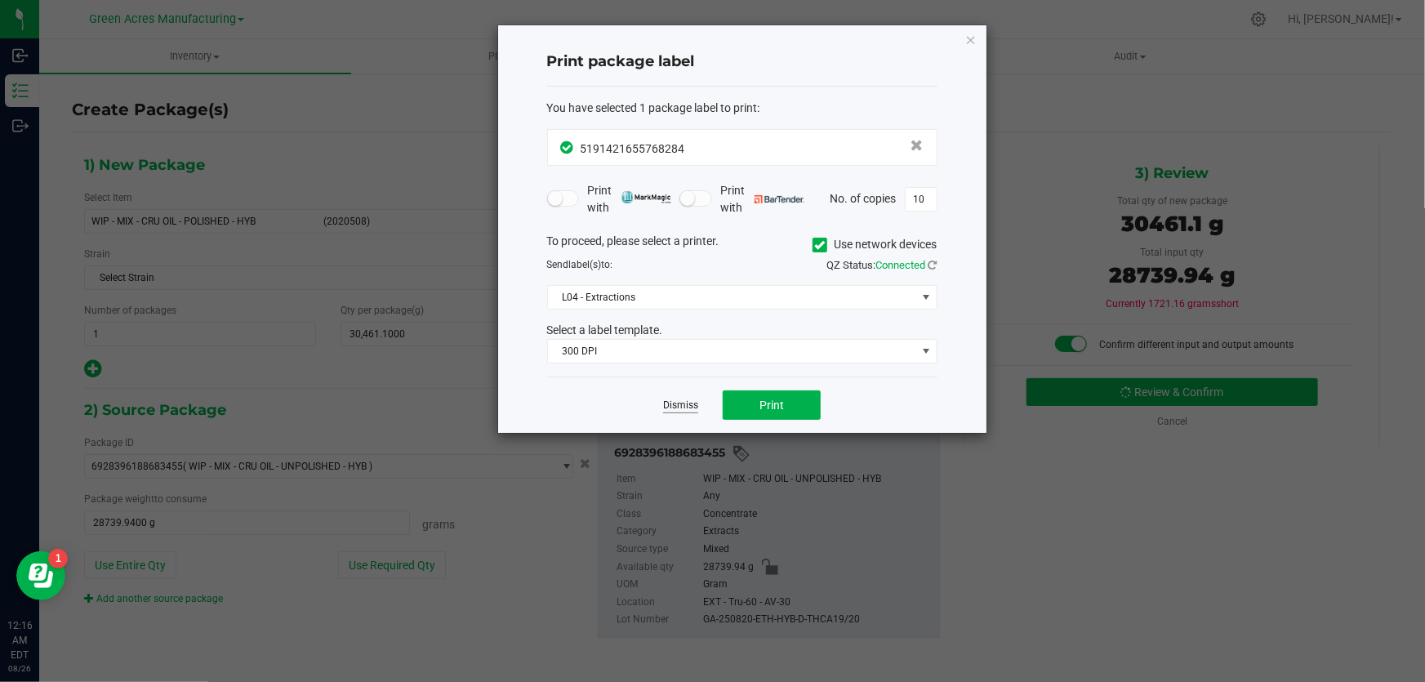
click at [694, 409] on link "Dismiss" at bounding box center [680, 406] width 35 height 14
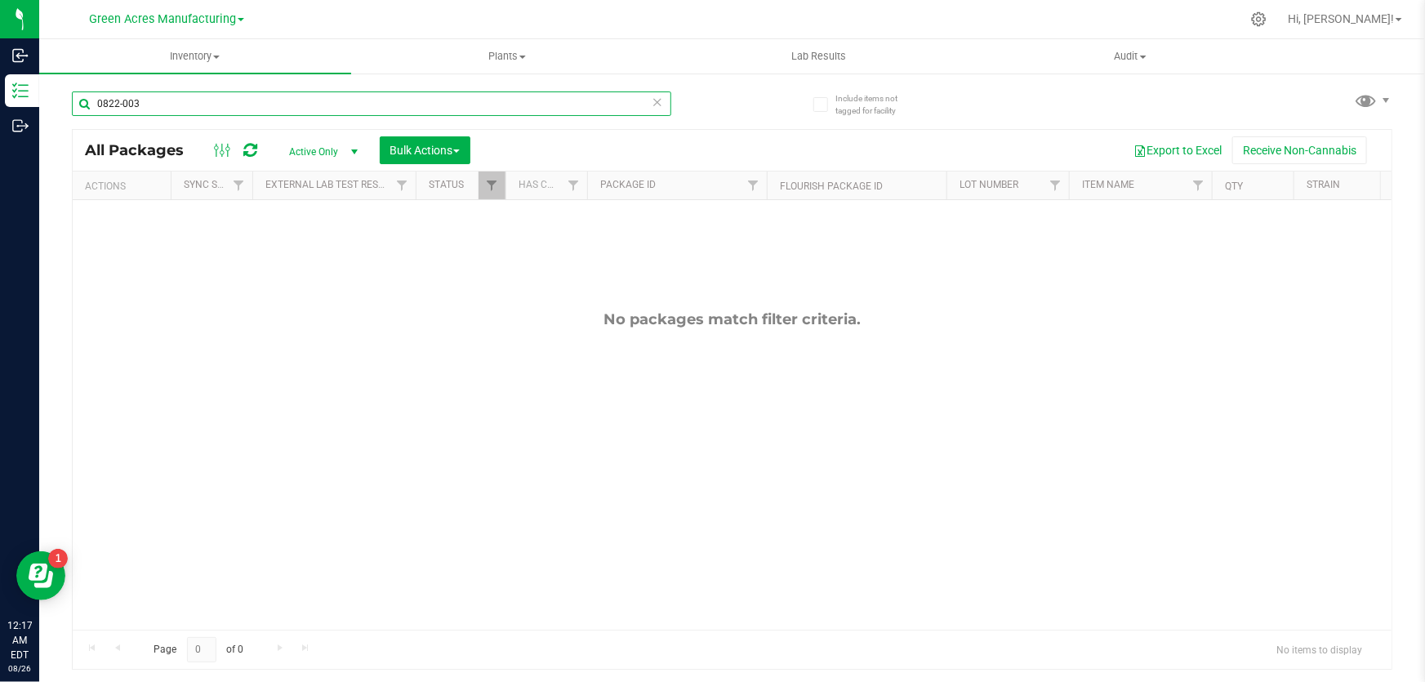
click at [176, 105] on input "0822-003" at bounding box center [371, 103] width 599 height 25
click at [118, 104] on input "0825-001" at bounding box center [371, 103] width 599 height 25
click at [198, 100] on input "0826-001" at bounding box center [371, 103] width 599 height 25
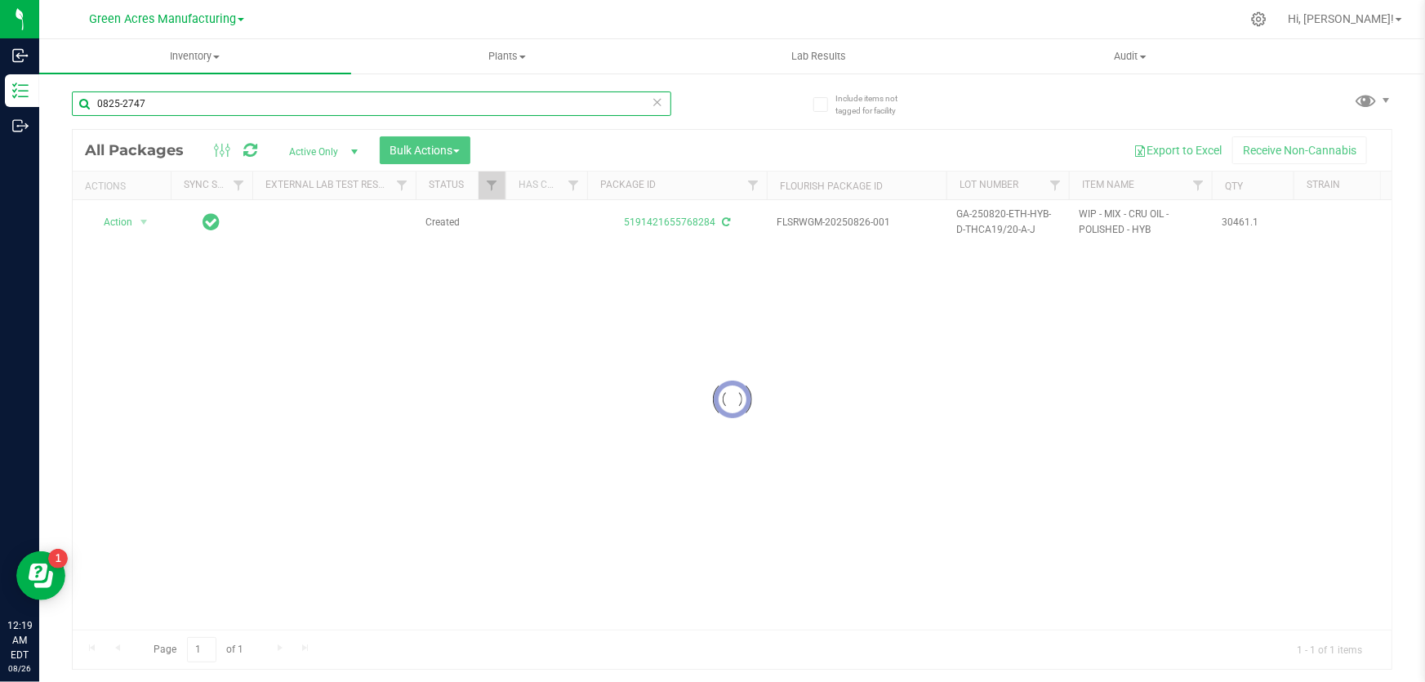
type input "0825-2747"
